Goal: Find contact information: Find contact information

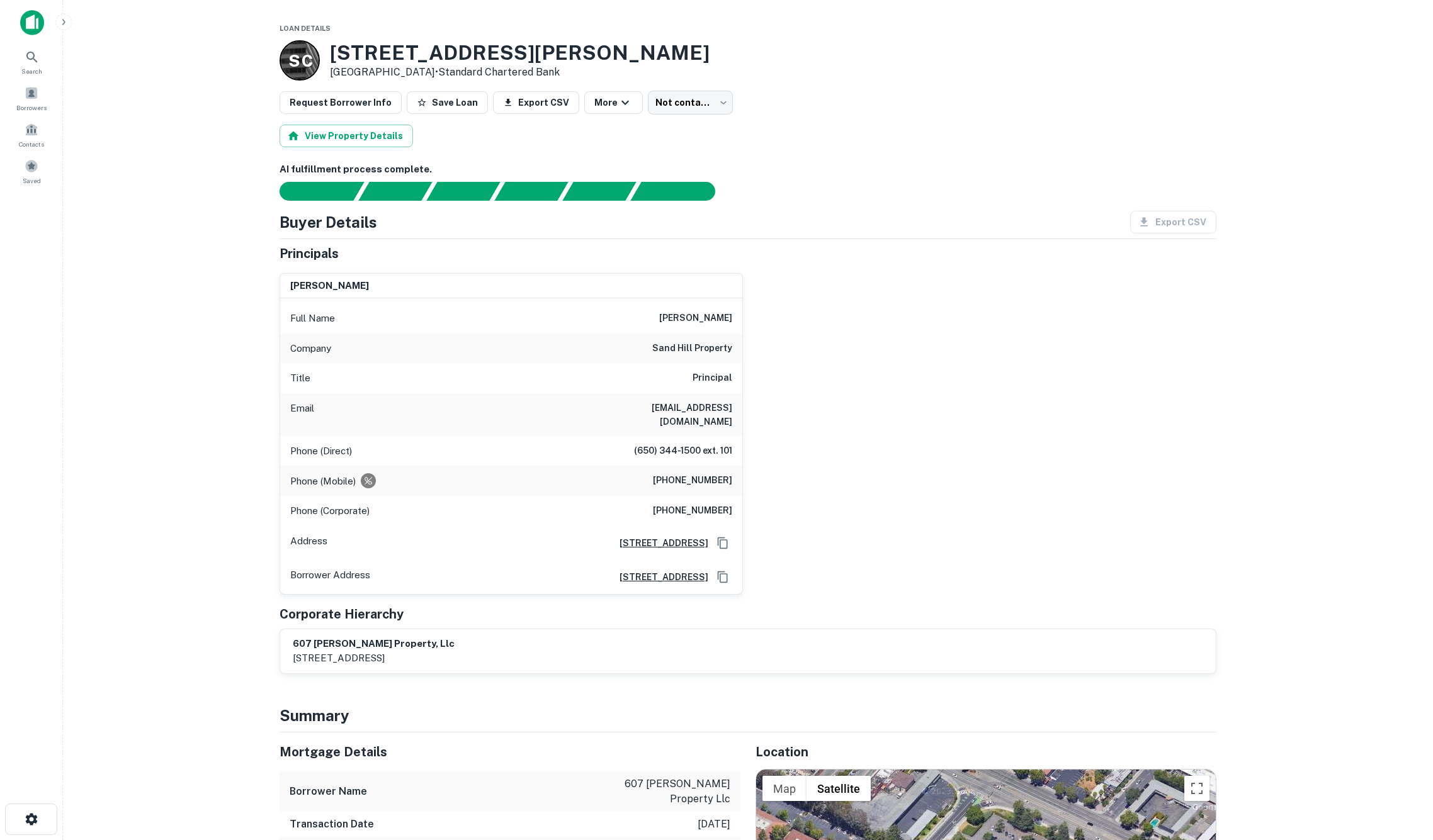
drag, startPoint x: 334, startPoint y: 52, endPoint x: 422, endPoint y: 71, distance: 90.0
click at [422, 71] on div "[STREET_ADDRESS][PERSON_NAME] • Standard Chartered Bank" at bounding box center [519, 61] width 380 height 39
copy div "[STREET_ADDRESS][PERSON_NAME]"
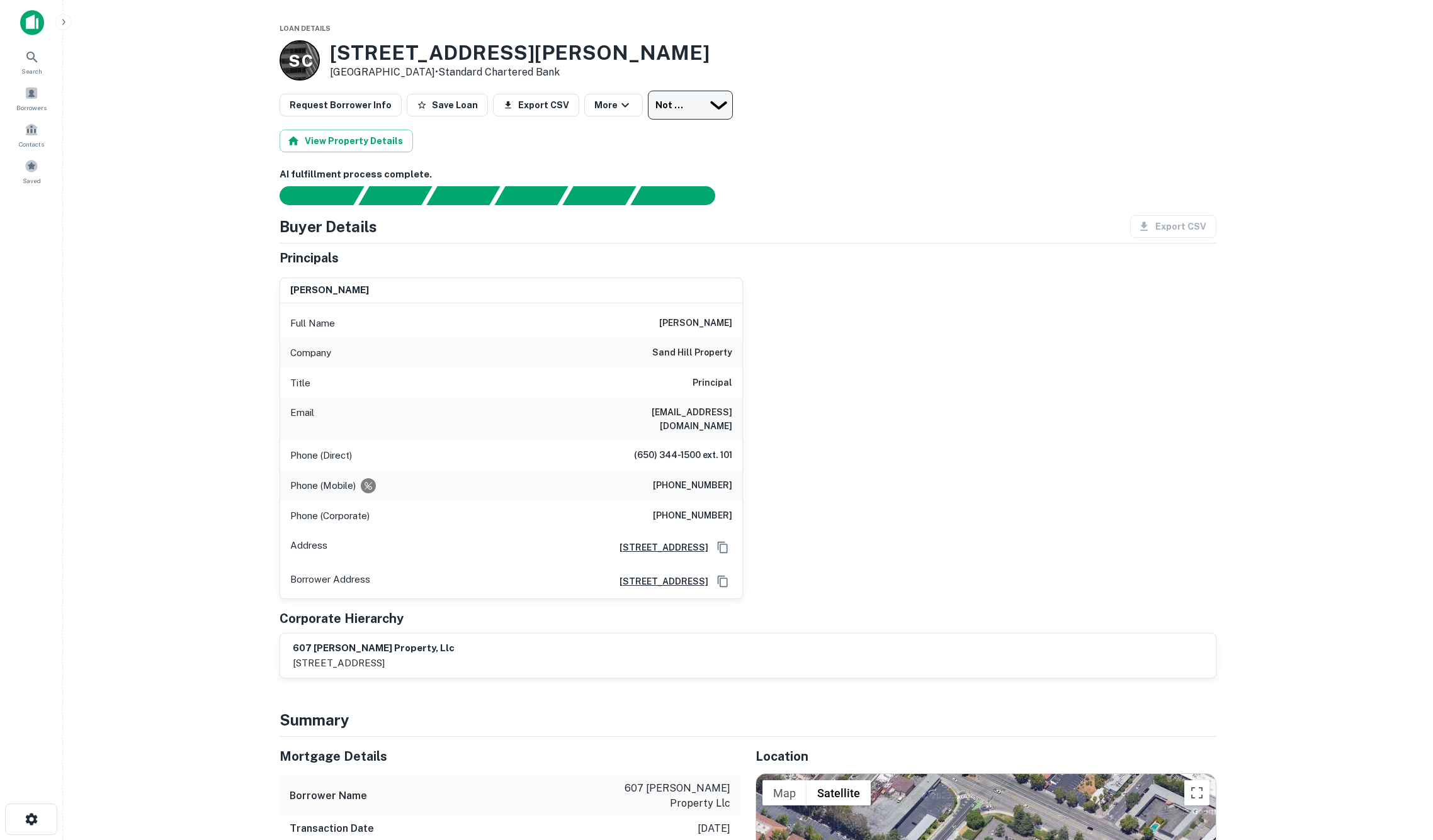
click at [713, 102] on body "Search Borrowers Contacts Saved Loan Details S C [STREET_ADDRESS][PERSON_NAME] …" at bounding box center [716, 420] width 1433 height 840
click at [898, 840] on div at bounding box center [716, 840] width 1433 height 0
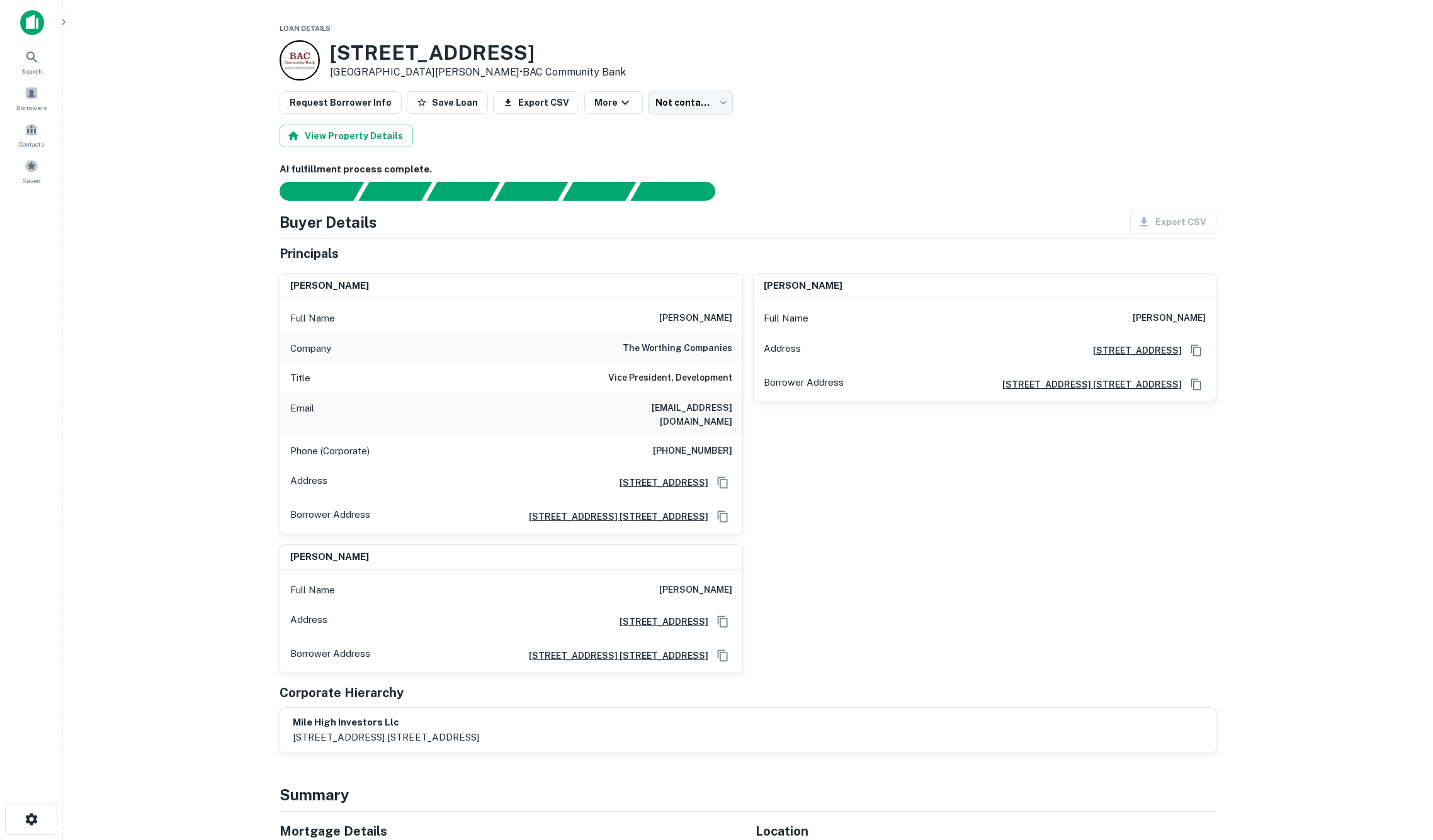
drag, startPoint x: 603, startPoint y: 400, endPoint x: 612, endPoint y: 403, distance: 9.5
click at [608, 402] on div "Email jworthing@worthingse.com" at bounding box center [511, 415] width 462 height 43
drag, startPoint x: 615, startPoint y: 408, endPoint x: 736, endPoint y: 403, distance: 121.1
click at [736, 403] on div "Email jworthing@worthingse.com" at bounding box center [511, 415] width 462 height 43
copy h6 "jworthing@worthingse.com"
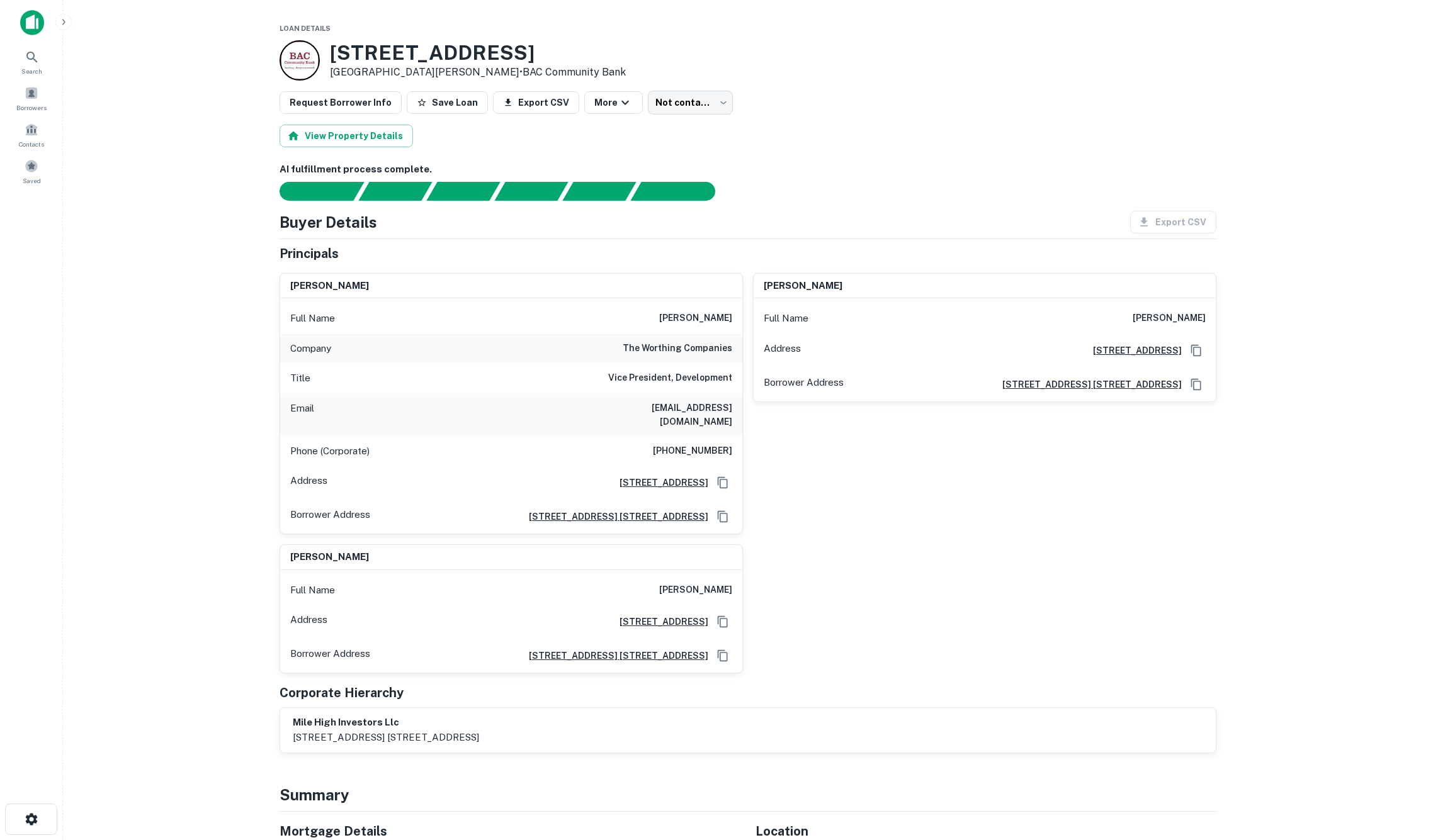
click at [173, 323] on main "Loan Details 1255 Saratoga Ave San Jose, CA95129 • BAC Community Bank Request B…" at bounding box center [747, 420] width 1369 height 840
click at [702, 112] on body "Search Borrowers Contacts Saved Loan Details 1255 Saratoga Ave San Jose, CA9512…" at bounding box center [716, 420] width 1433 height 840
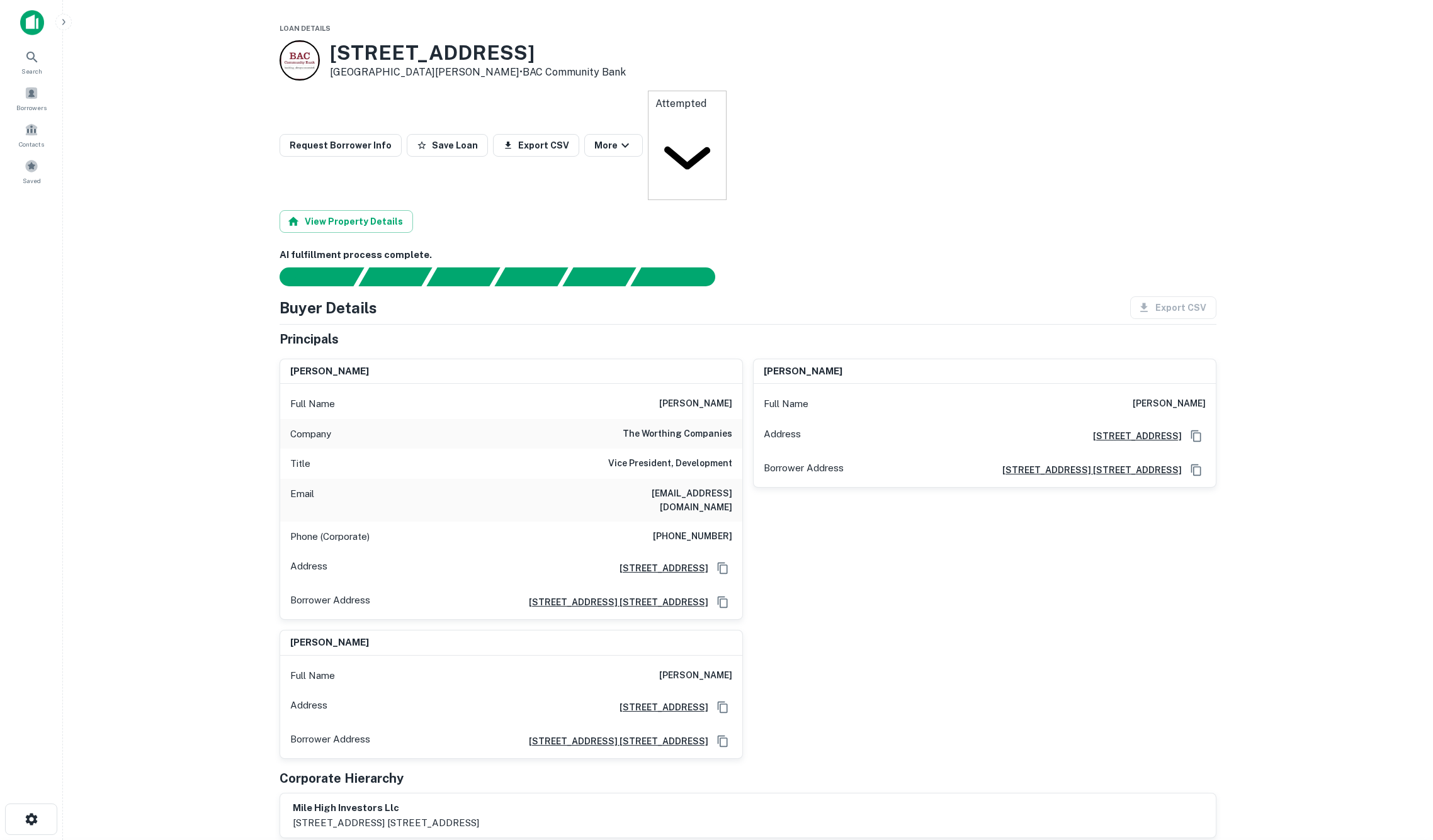
click at [714, 112] on body "Search Borrowers Contacts Saved Loan Details 1255 Saratoga Ave San Jose, CA9512…" at bounding box center [716, 420] width 1433 height 840
type input "**********"
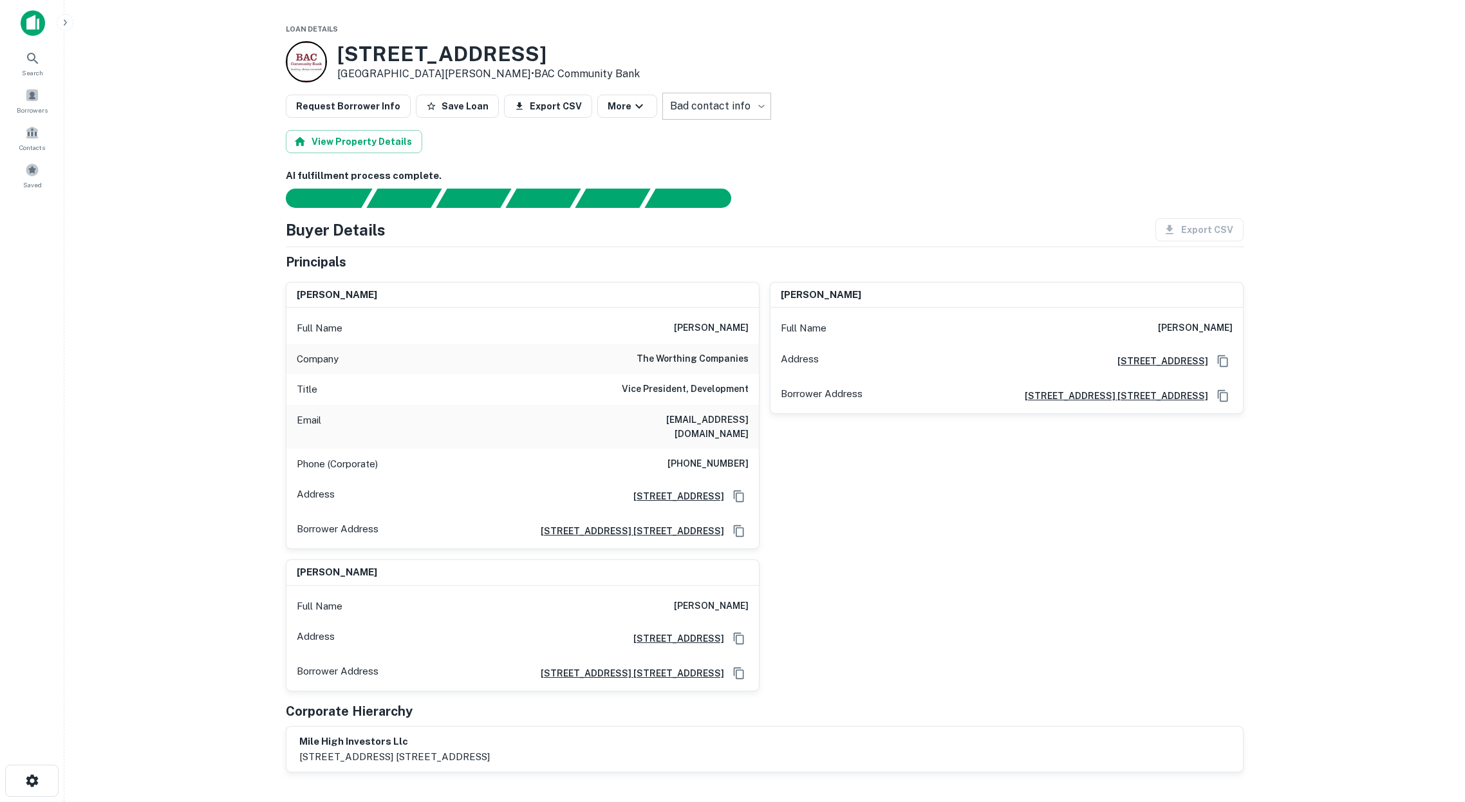
drag, startPoint x: 712, startPoint y: 334, endPoint x: 687, endPoint y: 326, distance: 26.3
click at [702, 331] on div "Full Name jack worthing" at bounding box center [522, 328] width 472 height 31
drag, startPoint x: 685, startPoint y: 324, endPoint x: 768, endPoint y: 362, distance: 90.7
click at [748, 356] on div "Full Name jack worthing Company the worthing companies Title Vice President, De…" at bounding box center [522, 428] width 472 height 241
copy div "jack worthing Company the worthing companies"
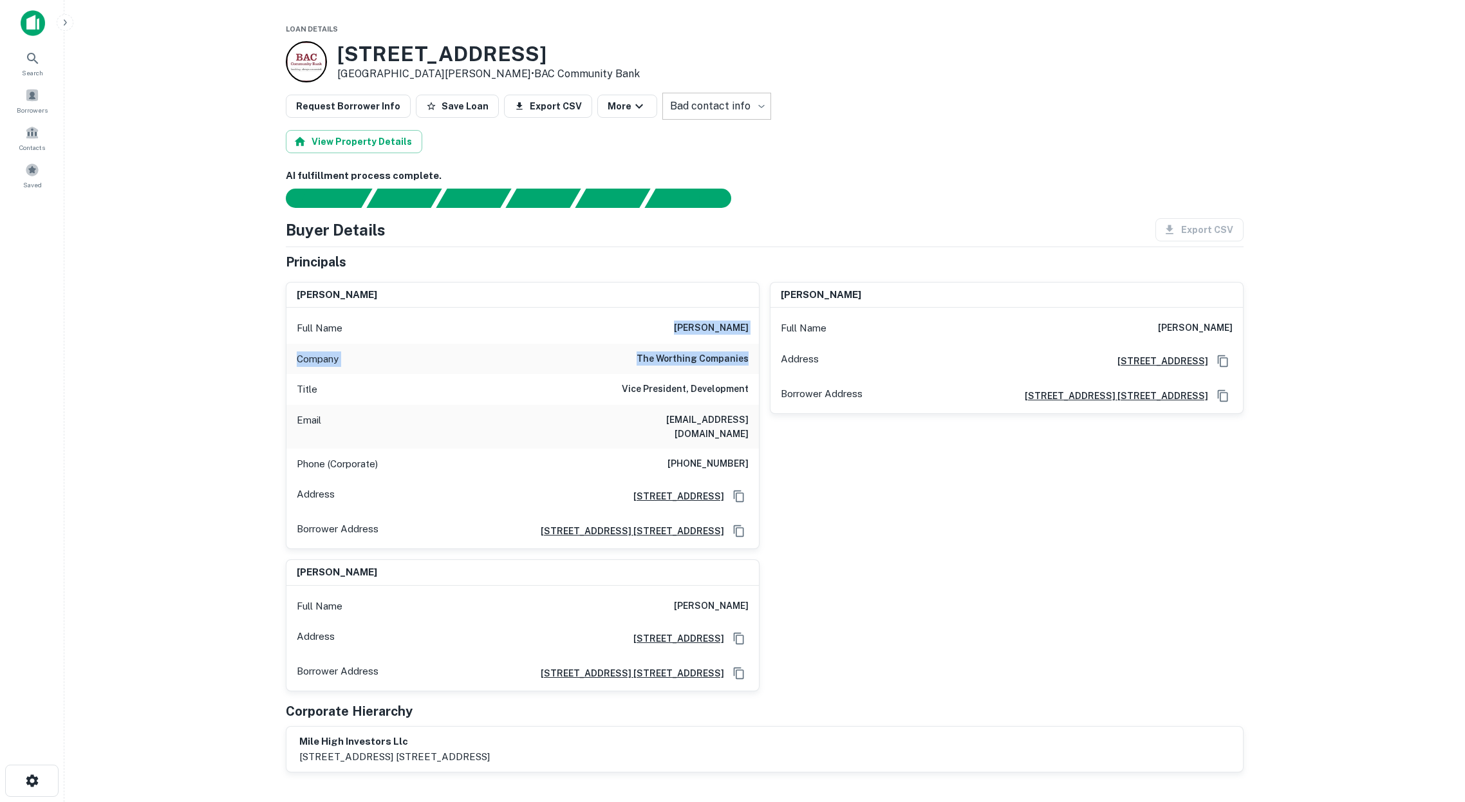
click at [907, 481] on div "matthew l worthing Full Name matthew l worthing Address 845 Oak Grove Ave, Menl…" at bounding box center [1001, 411] width 484 height 278
click at [906, 481] on div "matthew l worthing Full Name matthew l worthing Address 845 Oak Grove Ave, Menl…" at bounding box center [1001, 411] width 484 height 278
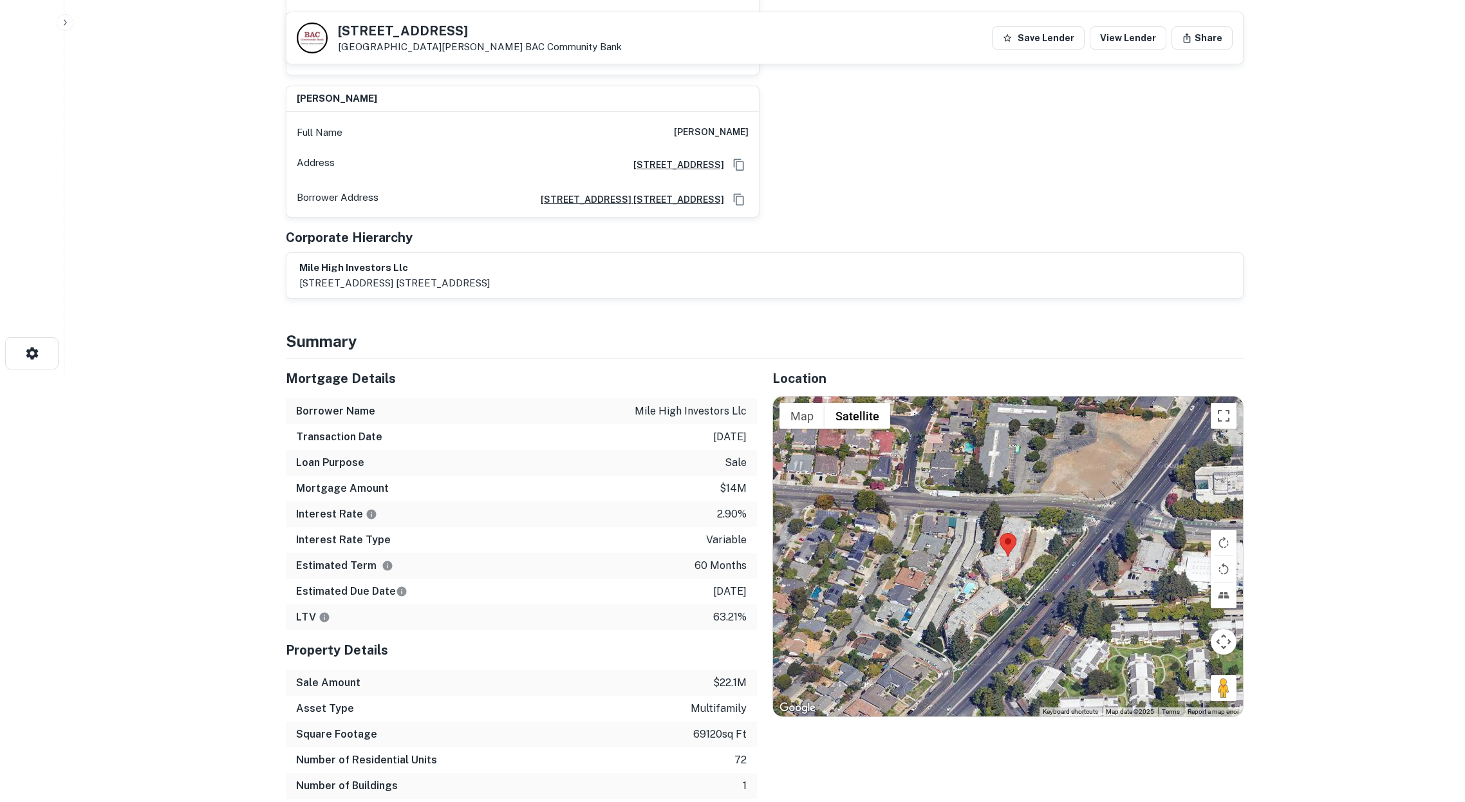
scroll to position [428, 0]
